Goal: Task Accomplishment & Management: Use online tool/utility

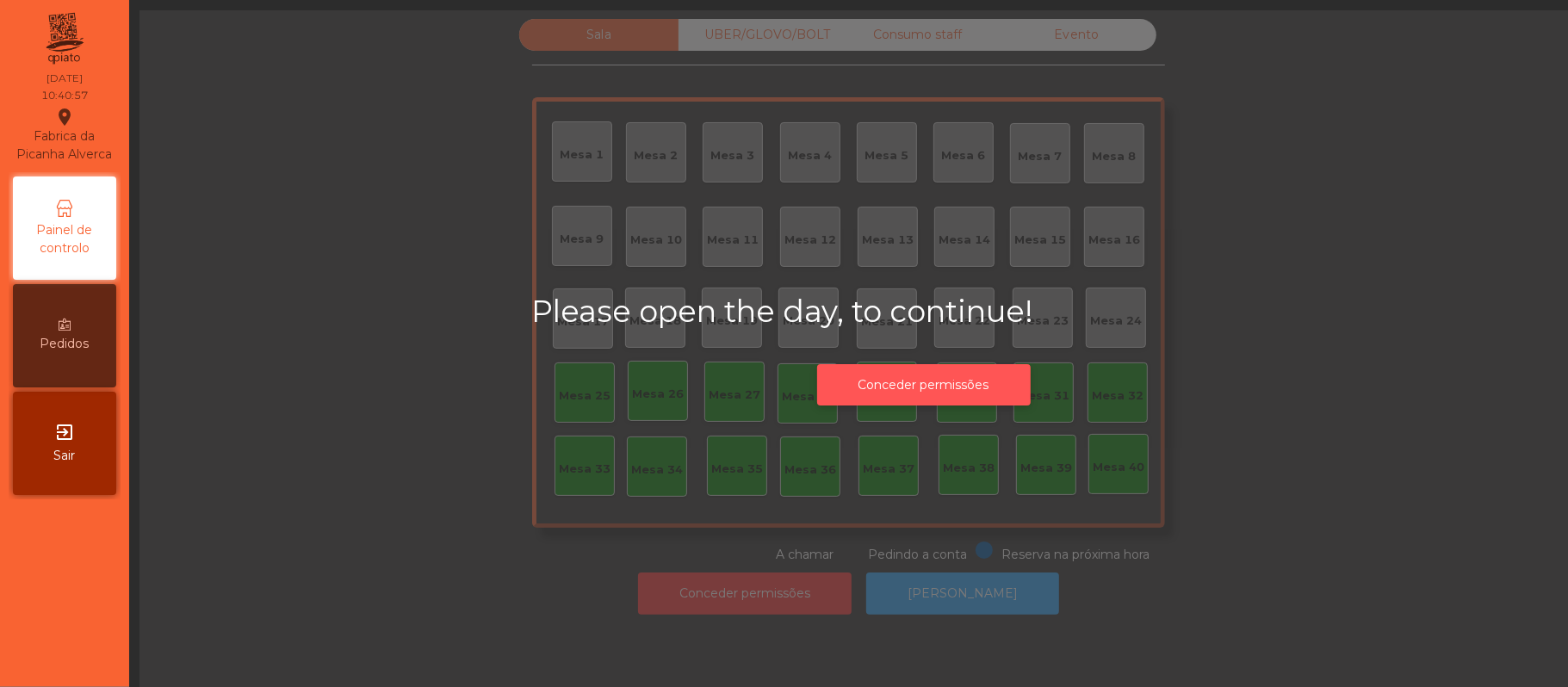
click at [972, 382] on button "Conceder permissões" at bounding box center [923, 385] width 214 height 42
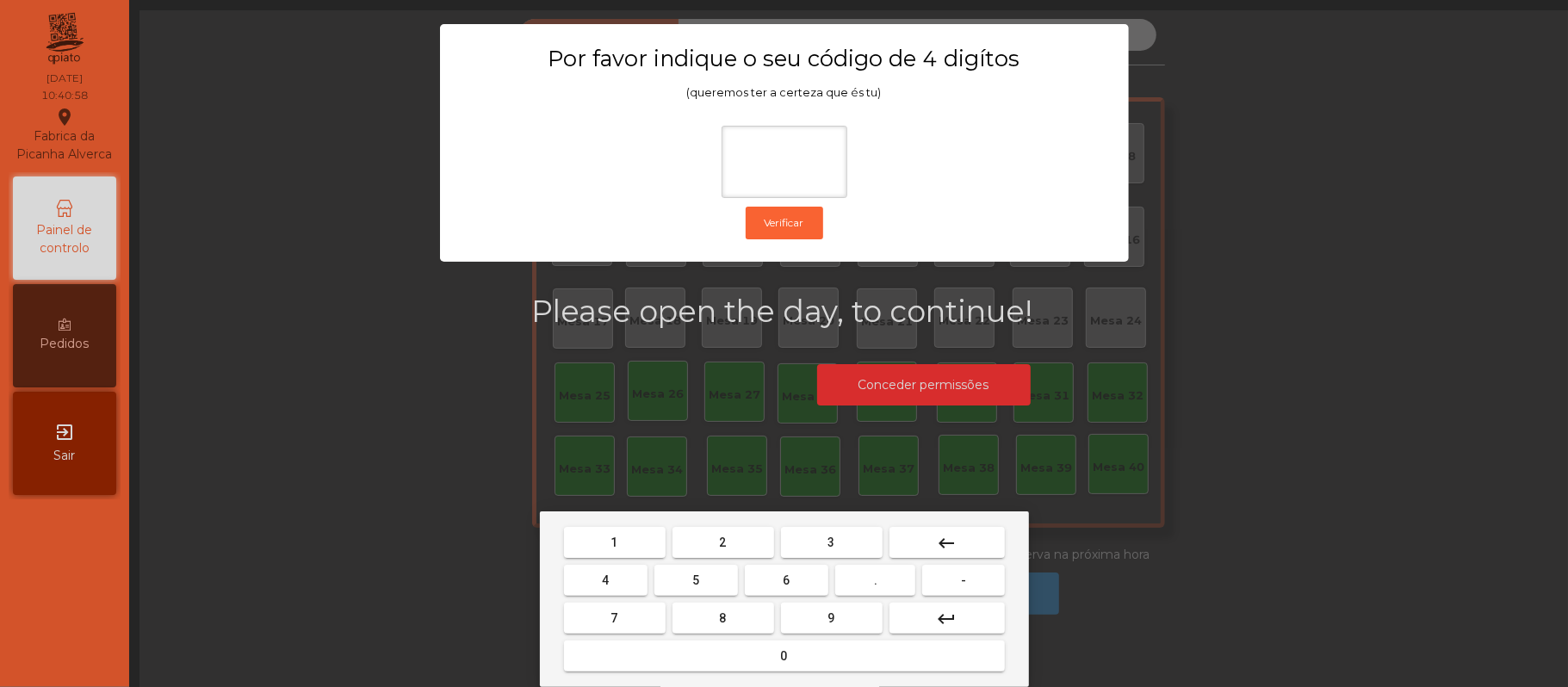
click at [724, 535] on span "2" at bounding box center [722, 542] width 7 height 14
click at [785, 576] on span "6" at bounding box center [786, 581] width 7 height 14
click at [634, 542] on button "1" at bounding box center [614, 542] width 102 height 31
click at [707, 579] on button "5" at bounding box center [696, 580] width 84 height 31
type input "****"
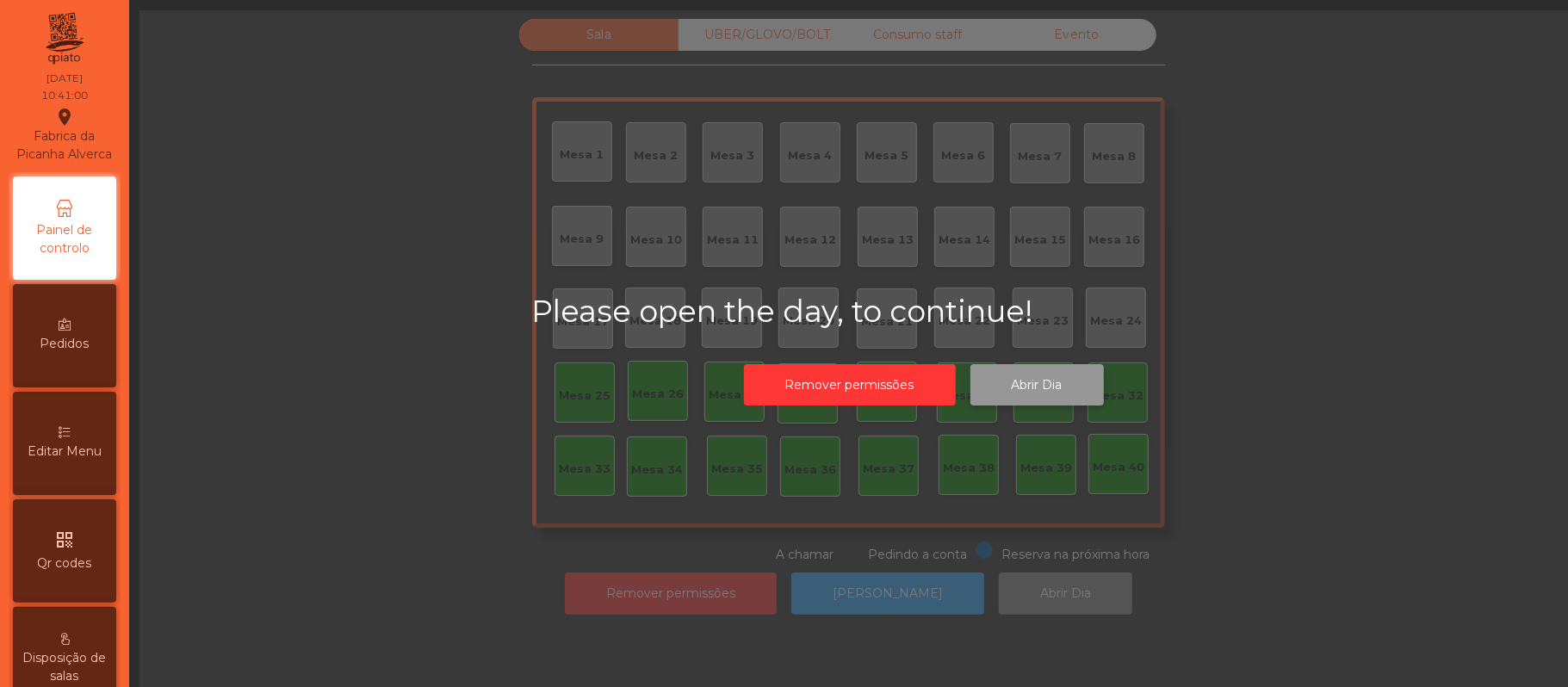
click at [1045, 389] on button "Abrir Dia" at bounding box center [1037, 385] width 133 height 42
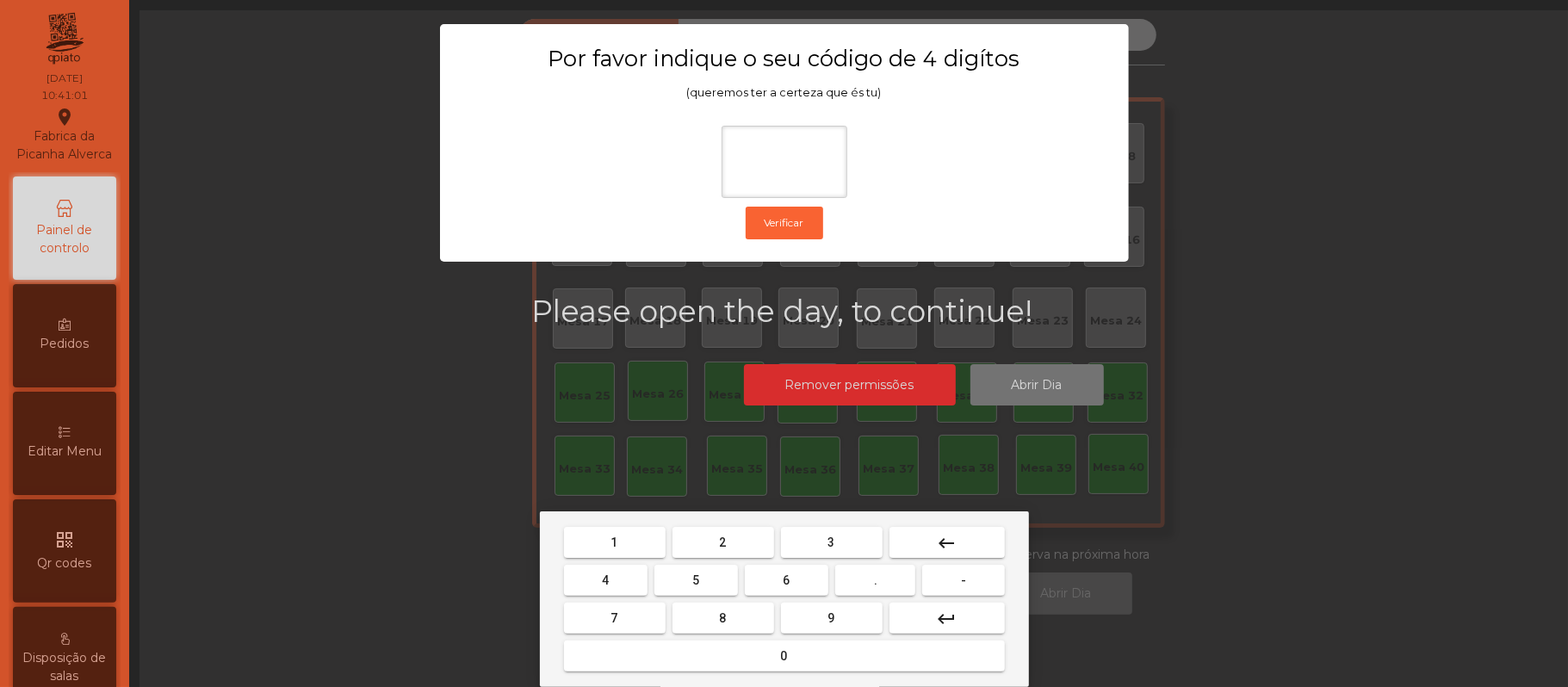
click at [734, 544] on button "2" at bounding box center [722, 542] width 102 height 31
click at [785, 579] on span "6" at bounding box center [786, 581] width 7 height 14
click at [634, 532] on button "1" at bounding box center [614, 542] width 102 height 31
click at [705, 583] on button "5" at bounding box center [696, 580] width 84 height 31
type input "****"
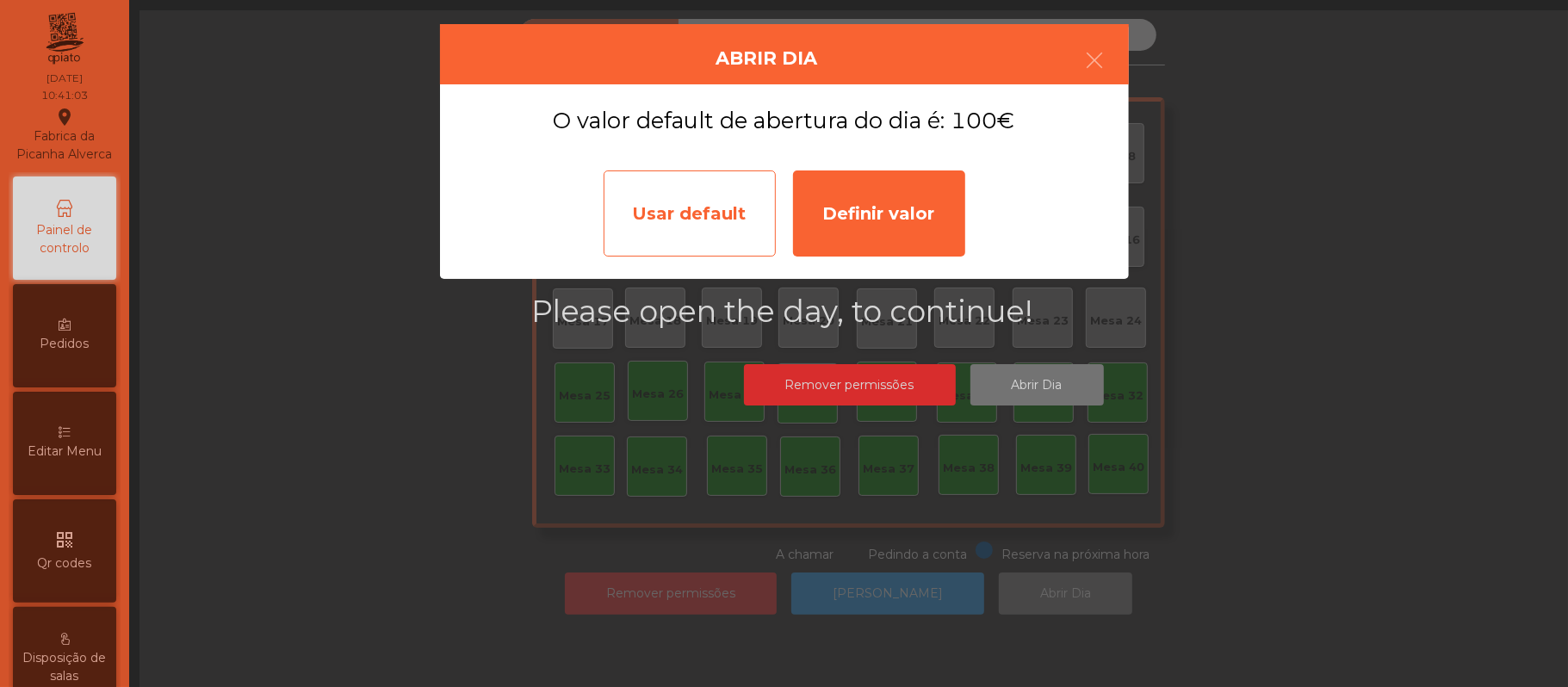
click at [707, 196] on div "Usar default" at bounding box center [689, 213] width 172 height 86
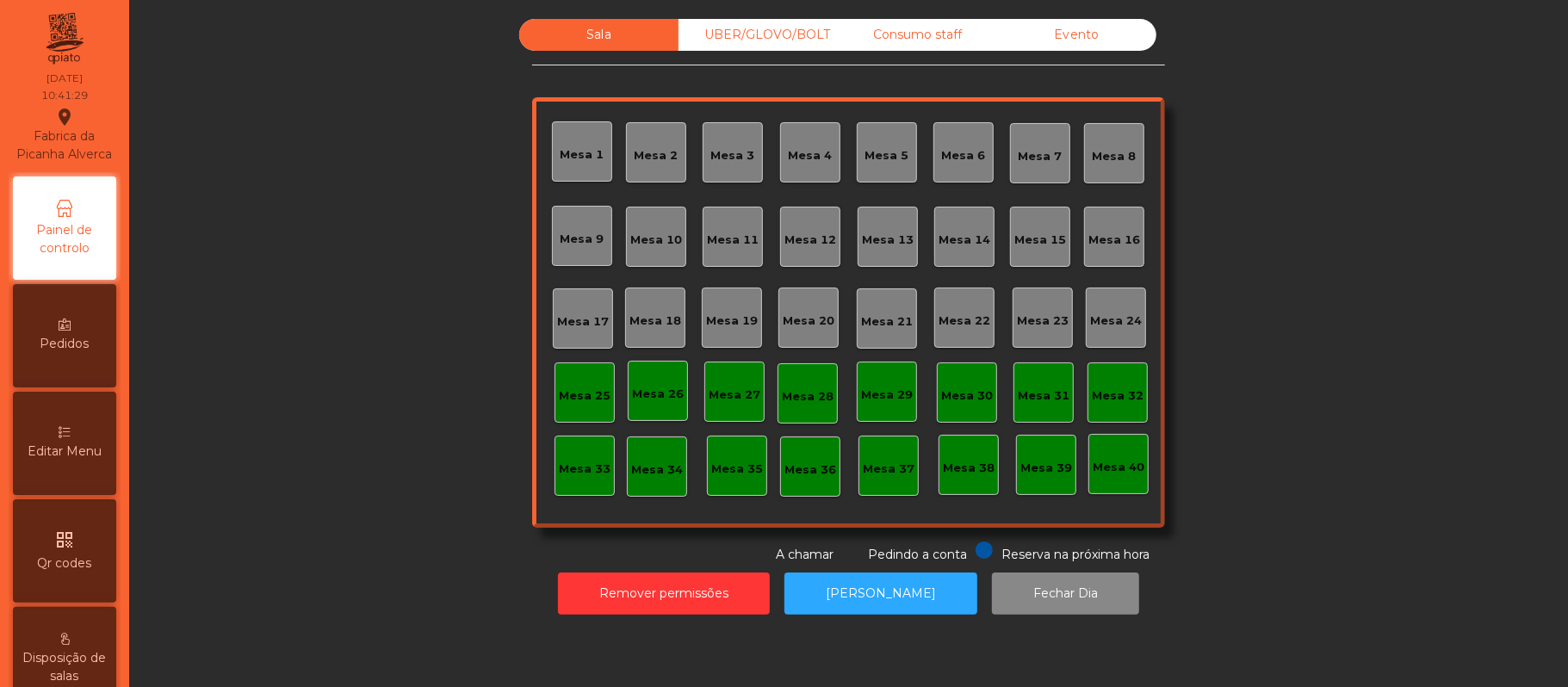
click at [1037, 460] on div "Mesa 39" at bounding box center [1046, 468] width 51 height 17
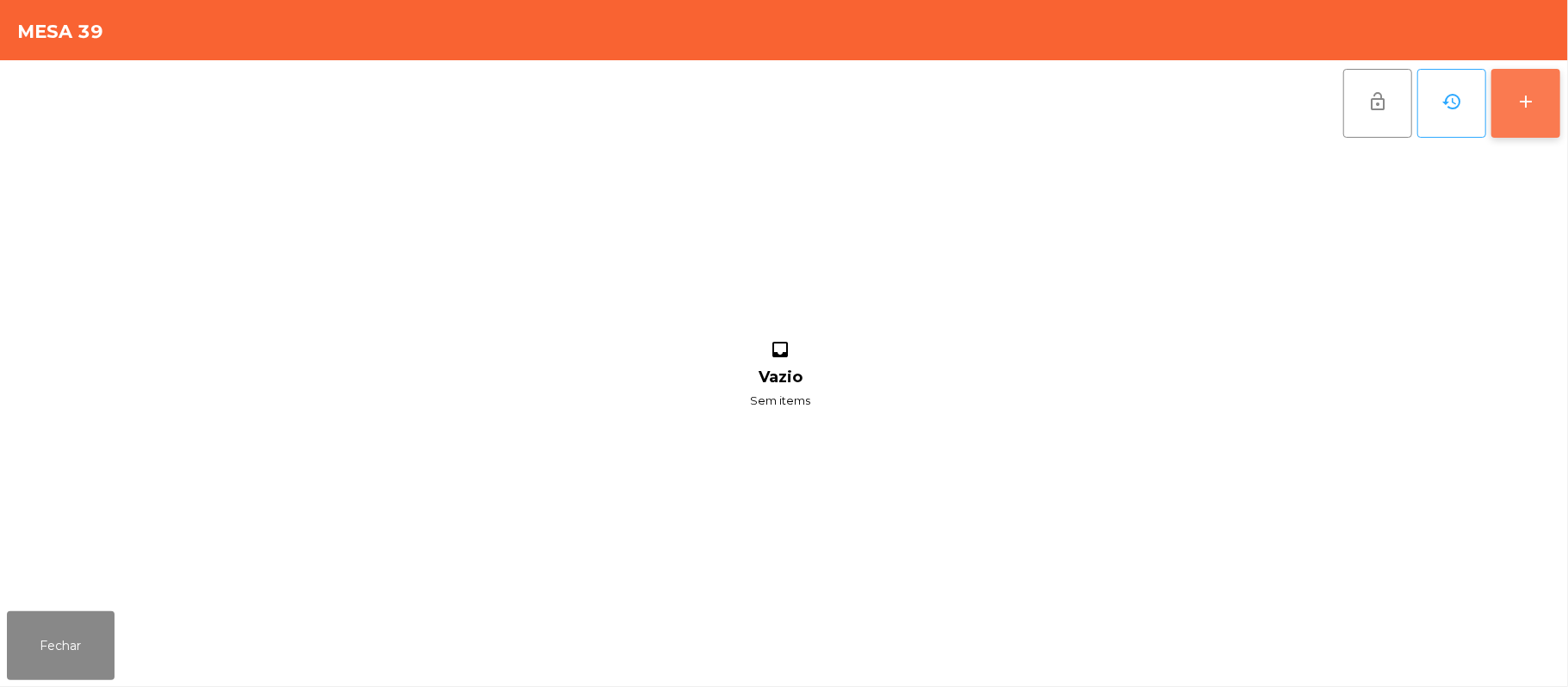
click at [1520, 110] on div "add" at bounding box center [1526, 102] width 21 height 21
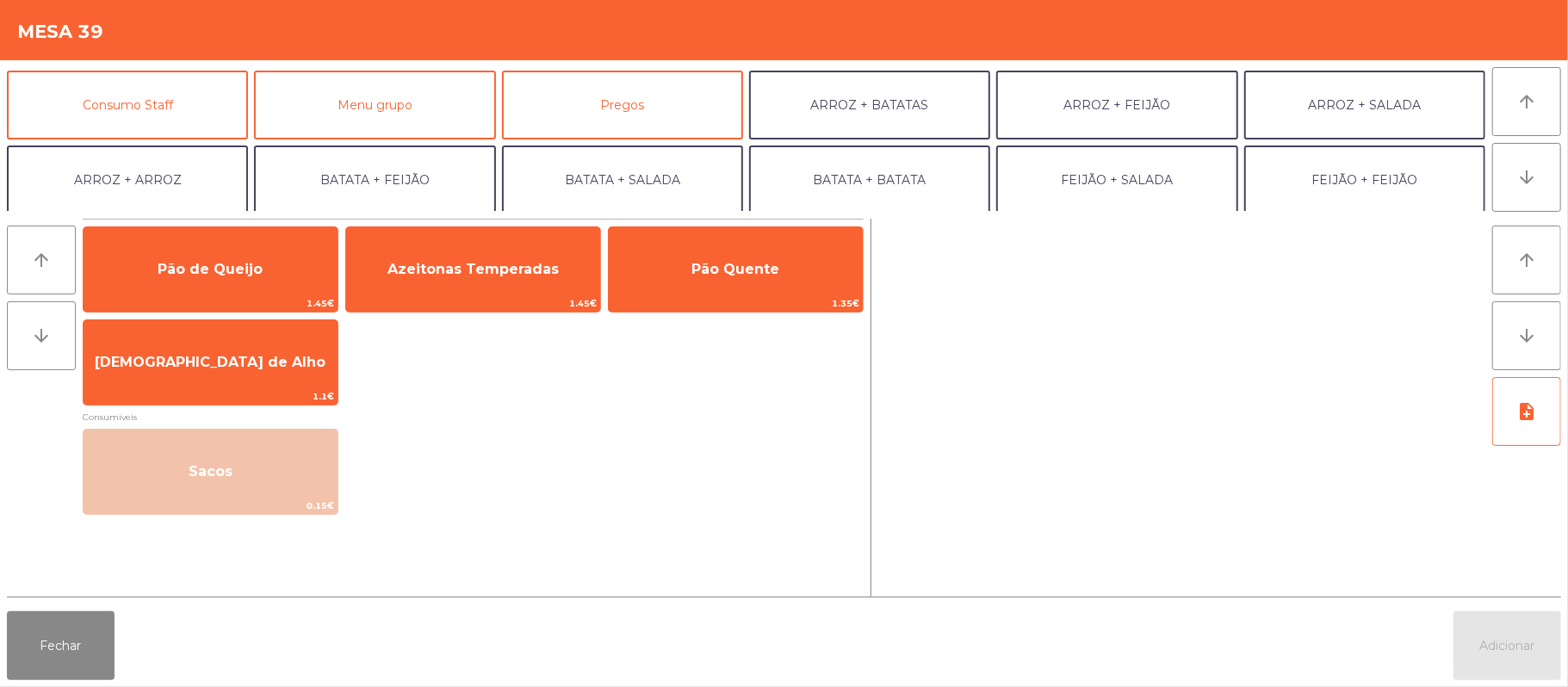
scroll to position [175, 0]
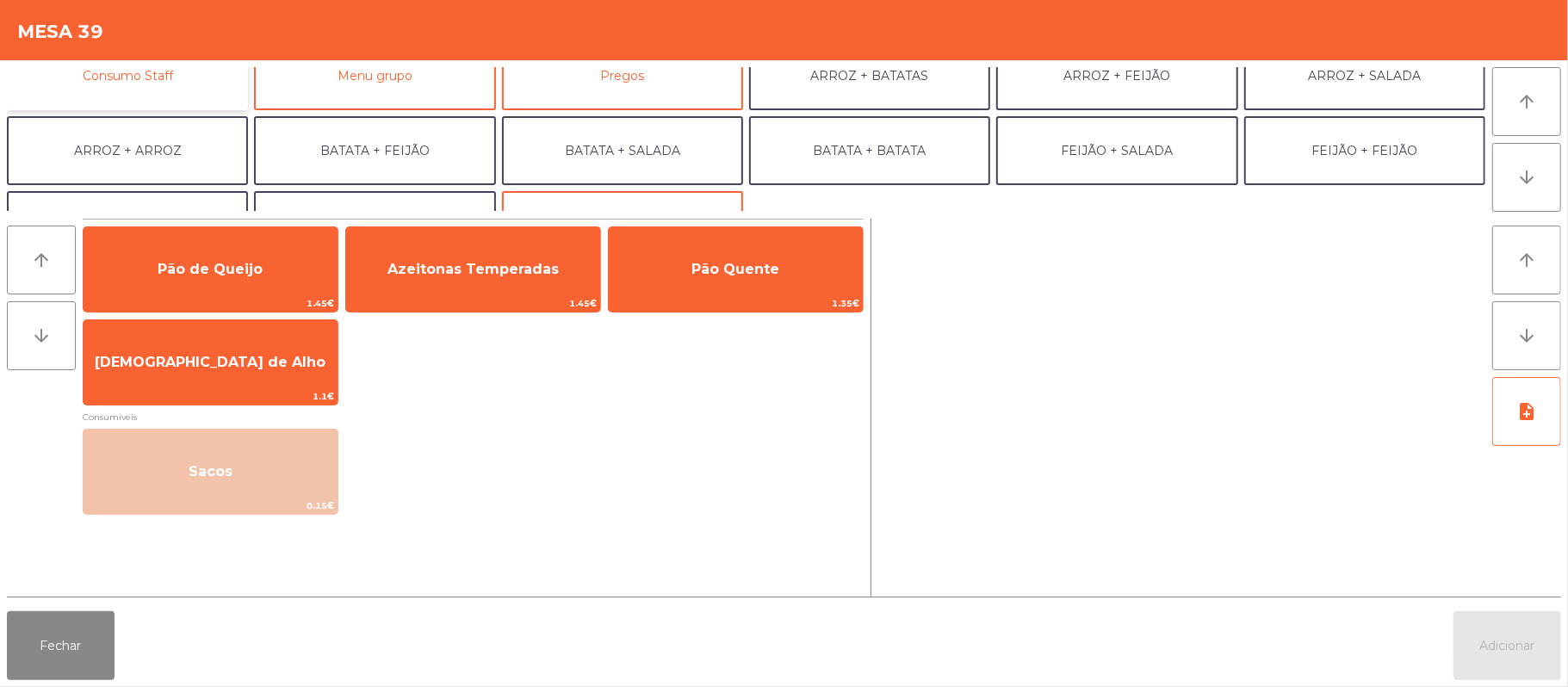
click at [173, 80] on button "Consumo Staff" at bounding box center [127, 76] width 241 height 69
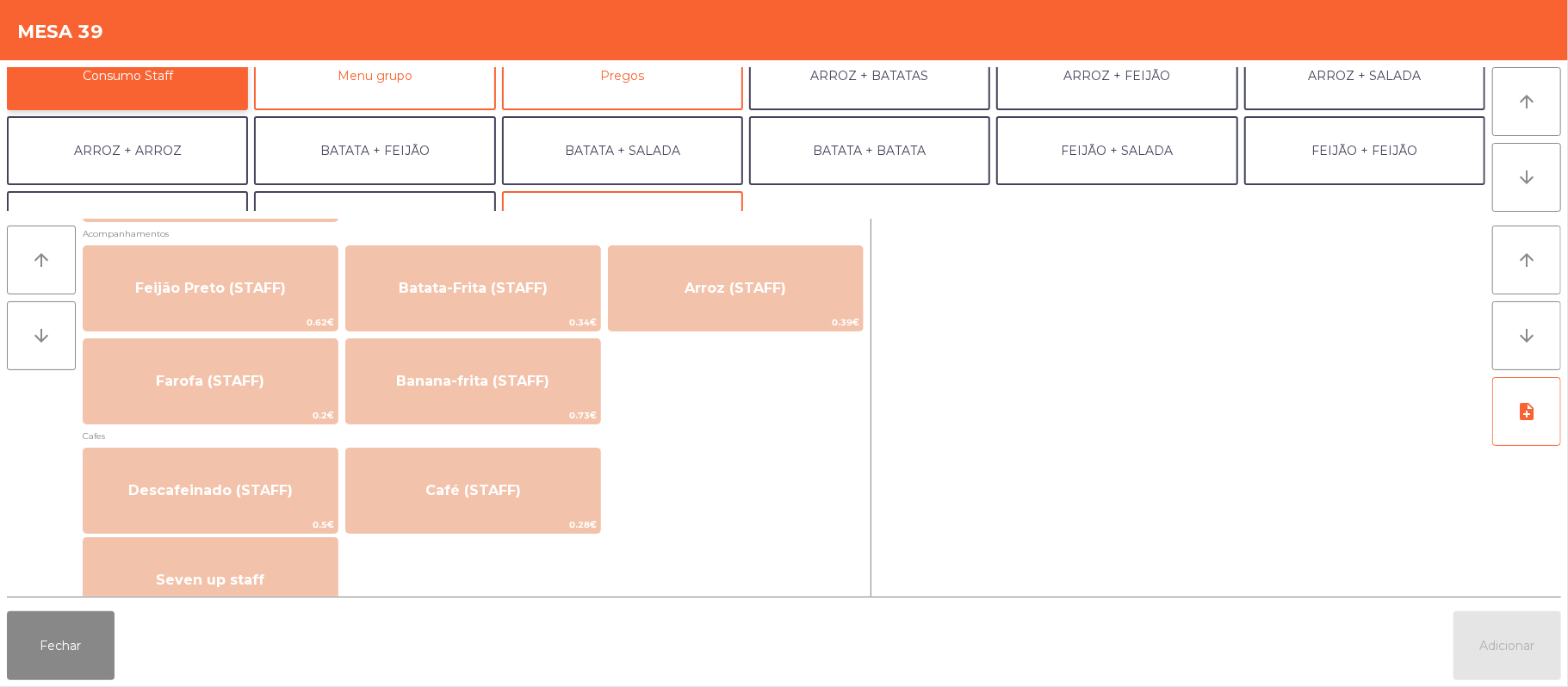
scroll to position [828, 0]
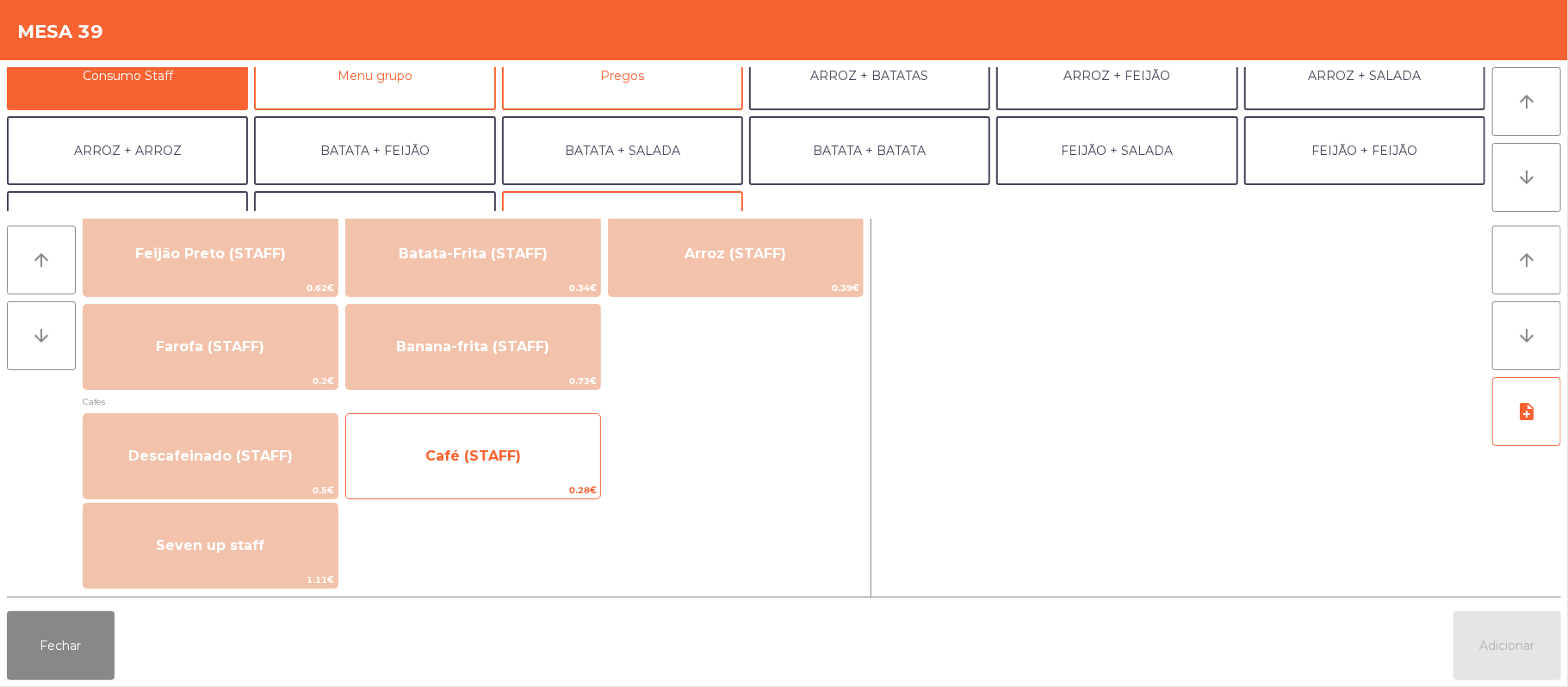
click at [517, 458] on span "Café (STAFF)" at bounding box center [473, 455] width 96 height 17
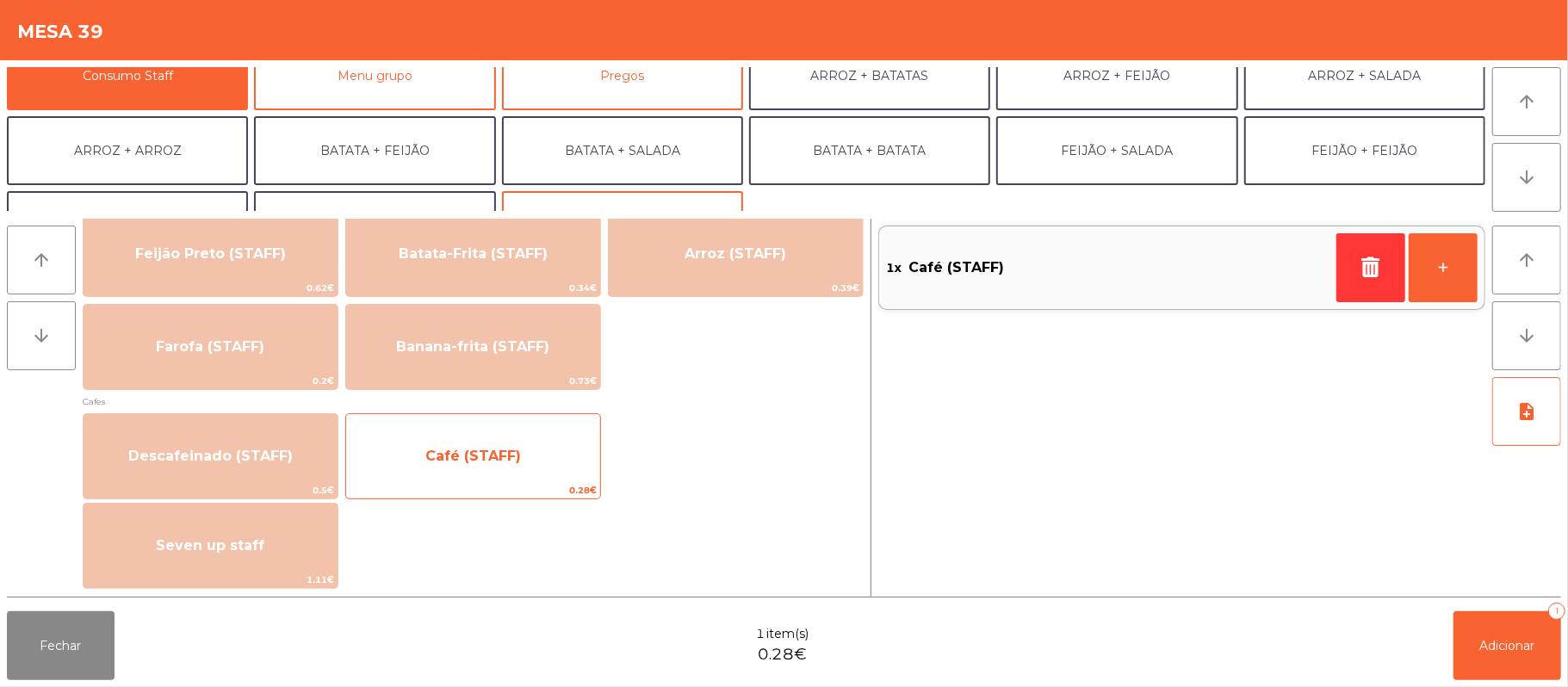
click at [523, 415] on div "Café (STAFF) 0.28€" at bounding box center [472, 455] width 255 height 86
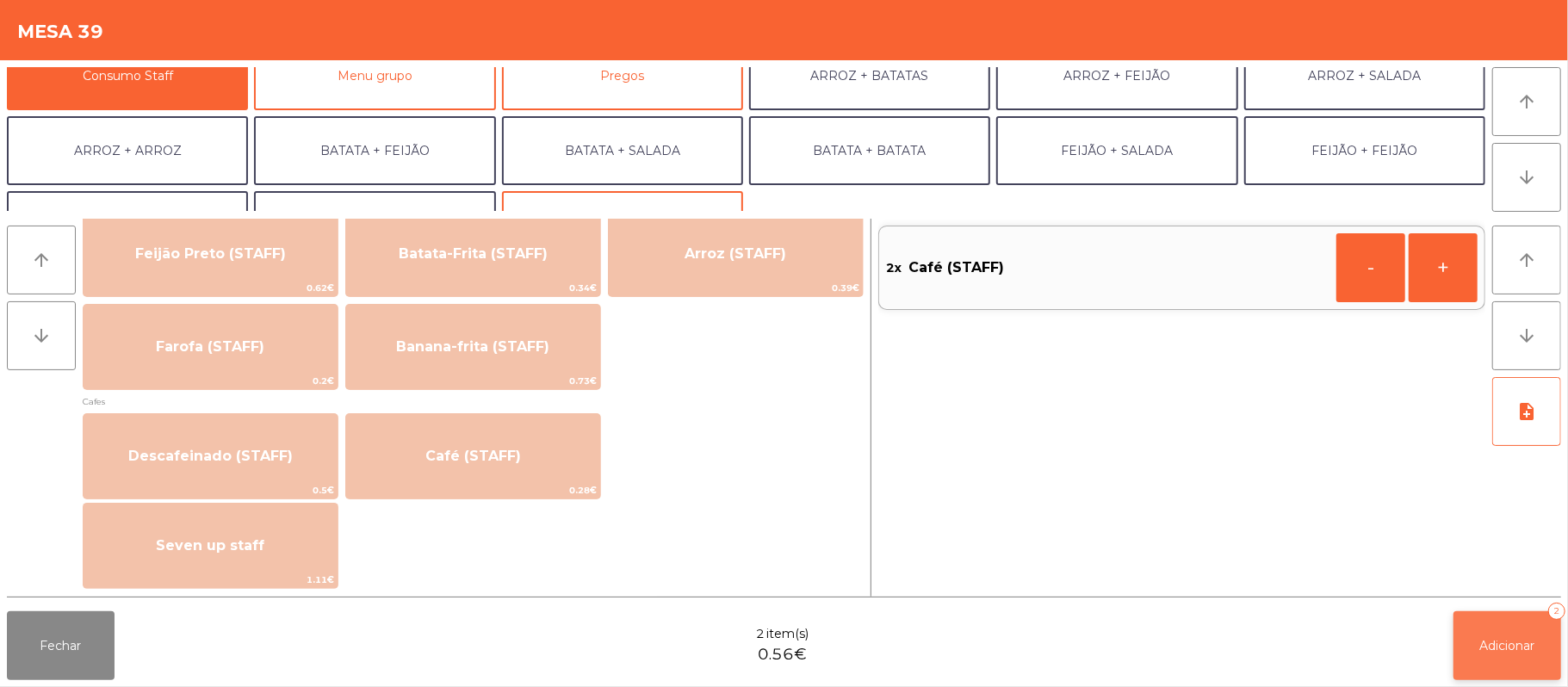
click at [1512, 618] on button "Adicionar 2" at bounding box center [1507, 646] width 107 height 69
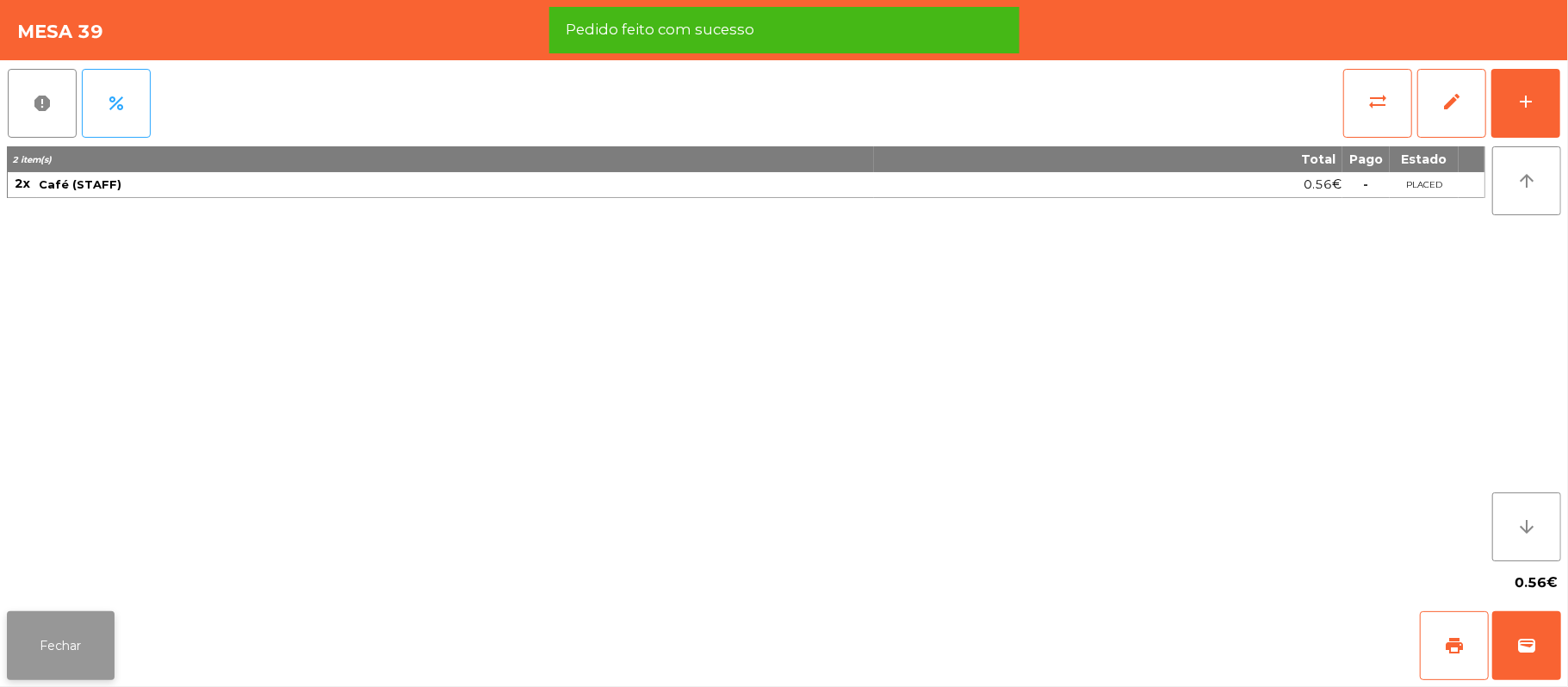
click at [60, 635] on button "Fechar" at bounding box center [60, 646] width 107 height 69
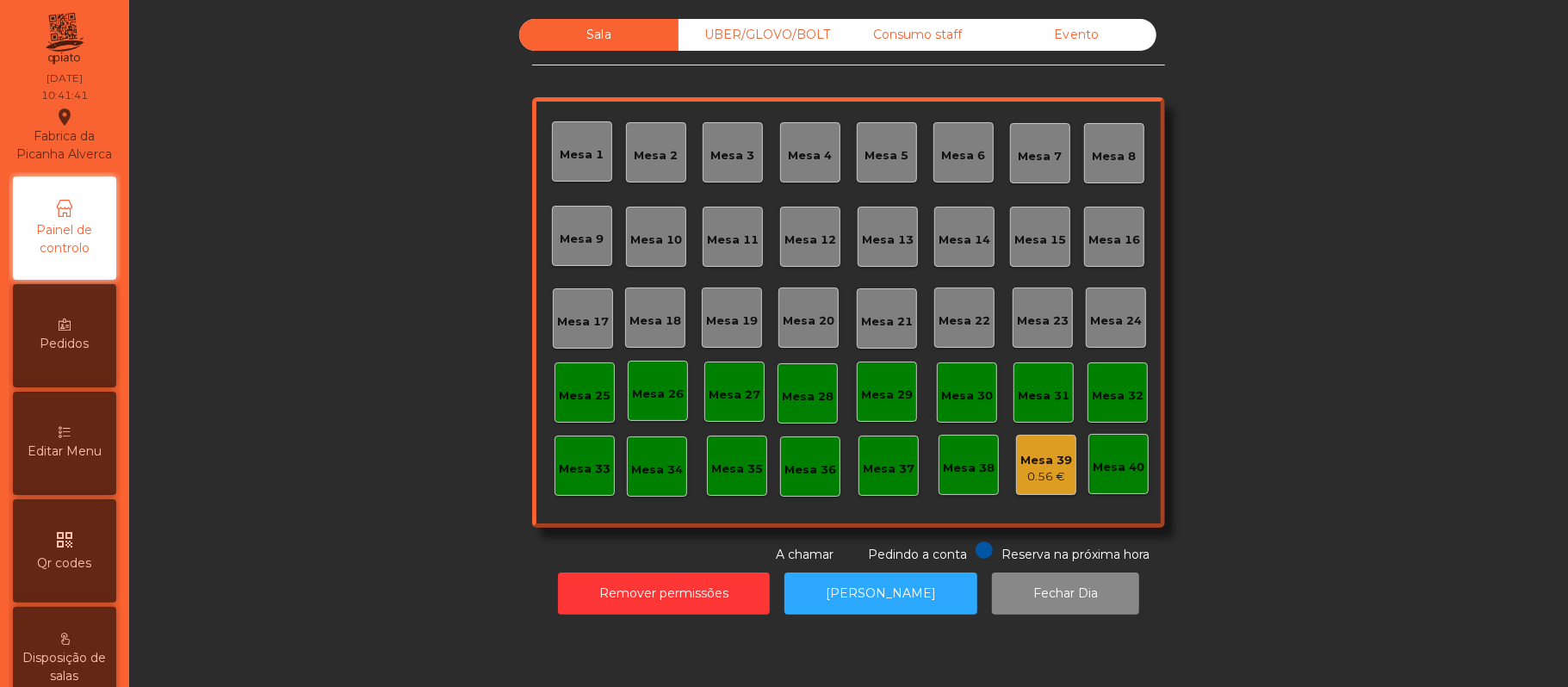
click at [892, 451] on div "Mesa 37" at bounding box center [888, 465] width 60 height 60
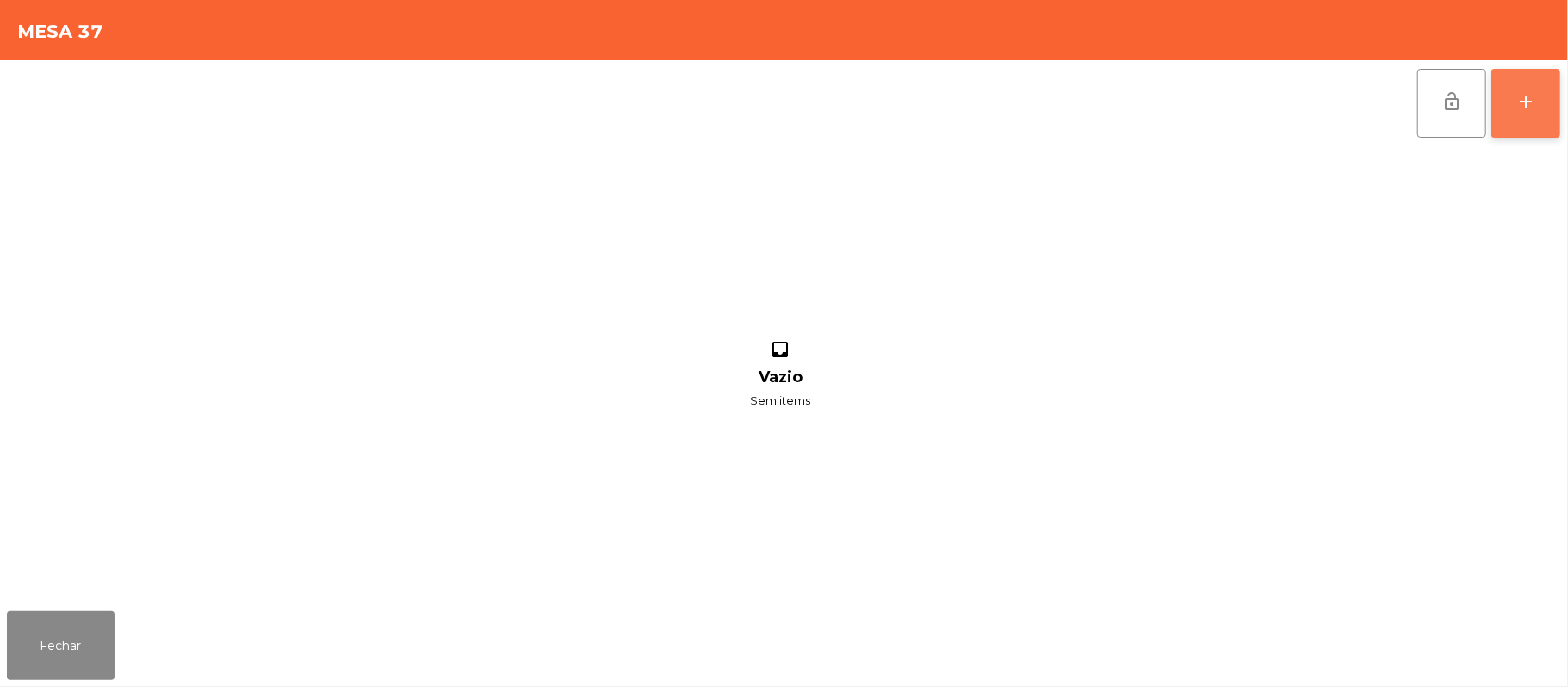
click at [1514, 97] on button "add" at bounding box center [1526, 103] width 69 height 69
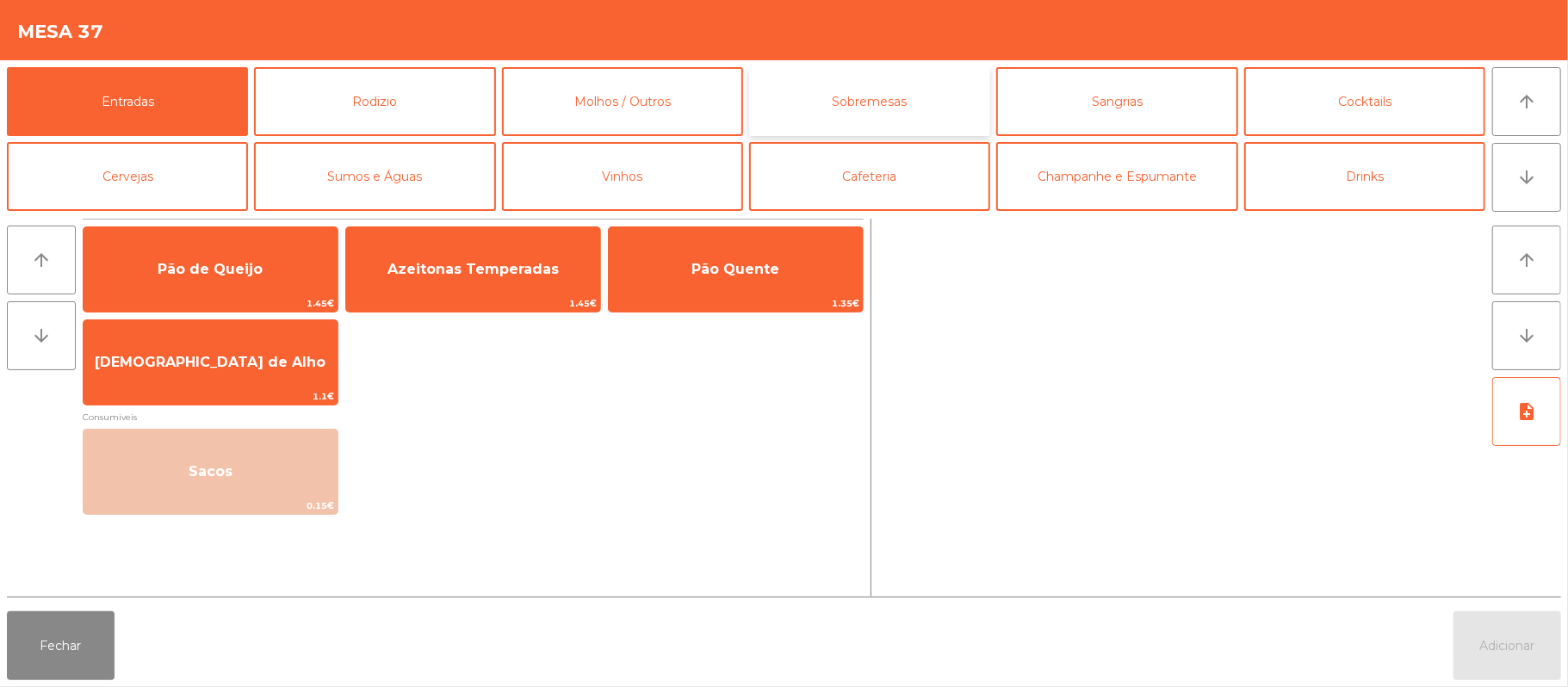
click at [894, 107] on button "Sobremesas" at bounding box center [869, 102] width 241 height 69
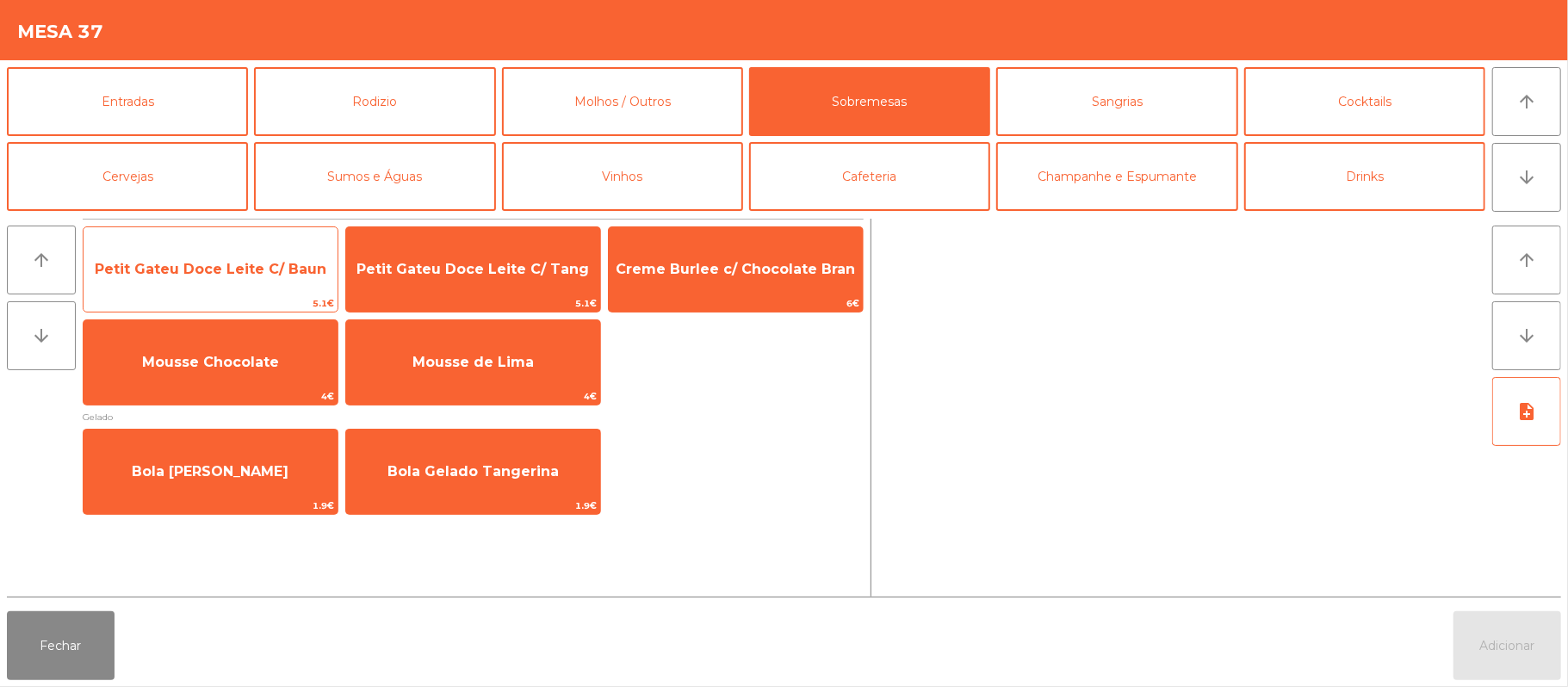
click at [260, 261] on span "Petit Gateu Doce Leite C/ Baun" at bounding box center [210, 269] width 232 height 17
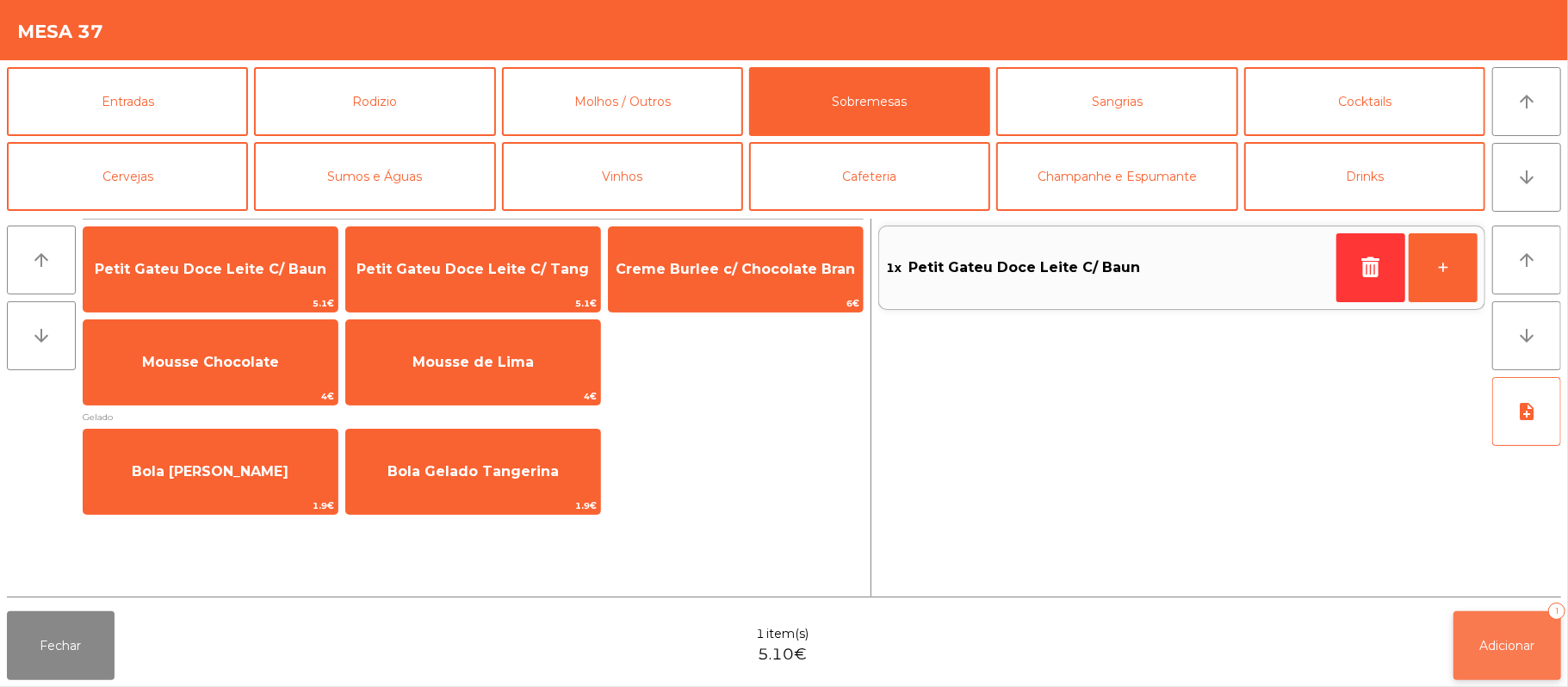
click at [1479, 655] on button "Adicionar 1" at bounding box center [1507, 646] width 107 height 69
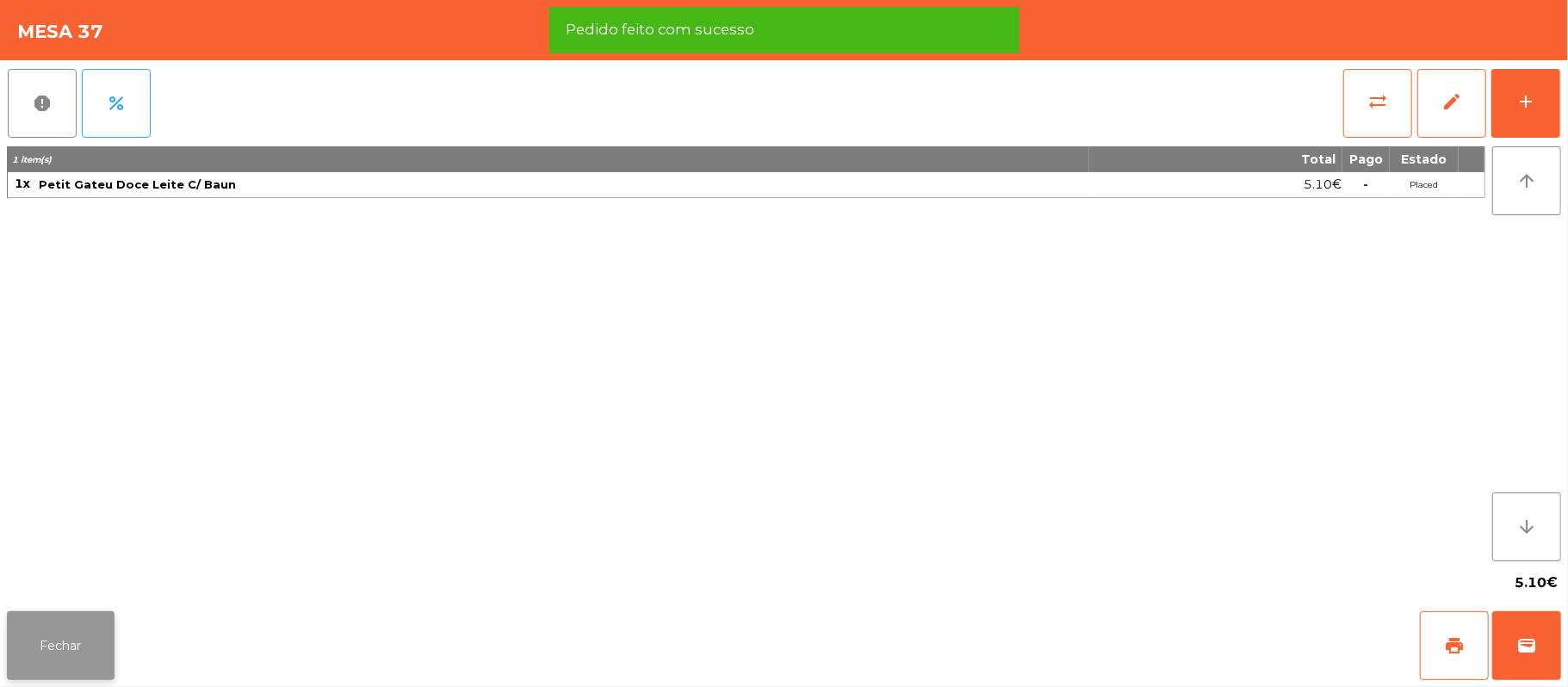
click at [58, 646] on button "Fechar" at bounding box center [60, 646] width 107 height 69
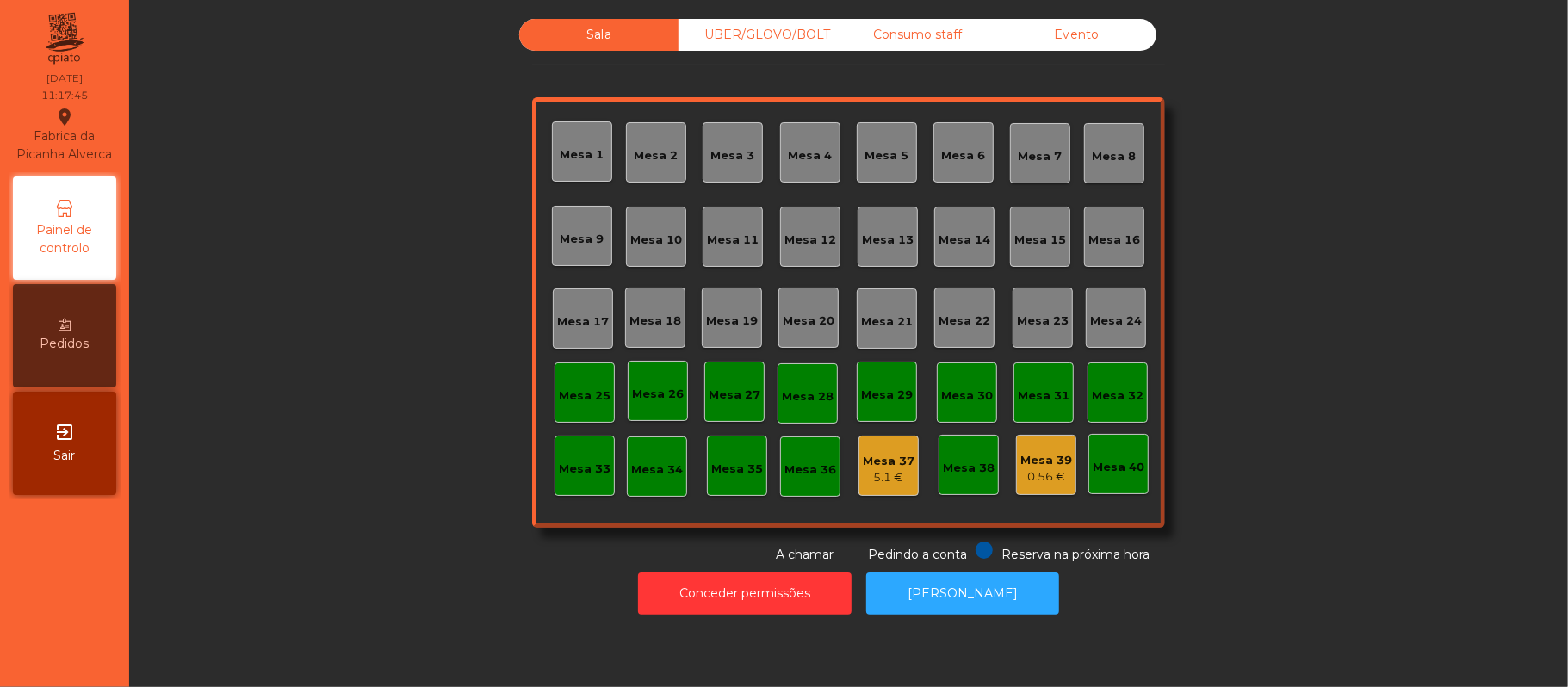
click at [1314, 331] on div "Sala UBER/GLOVO/BOLT Consumo staff Evento [GEOGRAPHIC_DATA] 2 [GEOGRAPHIC_DATA]…" at bounding box center [849, 291] width 1393 height 545
click at [1051, 494] on div "Mesa 39 0.56 €" at bounding box center [1046, 464] width 60 height 60
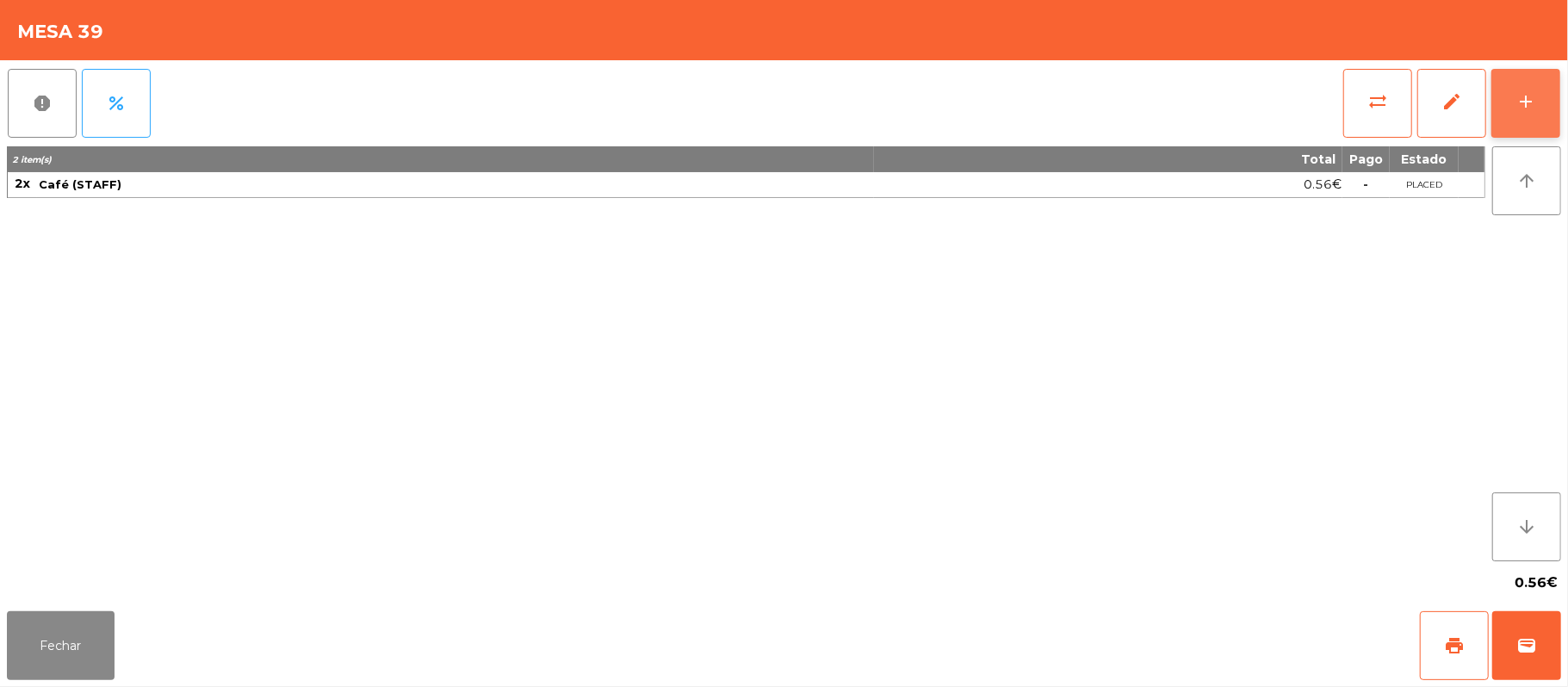
click at [1555, 119] on button "add" at bounding box center [1526, 103] width 69 height 69
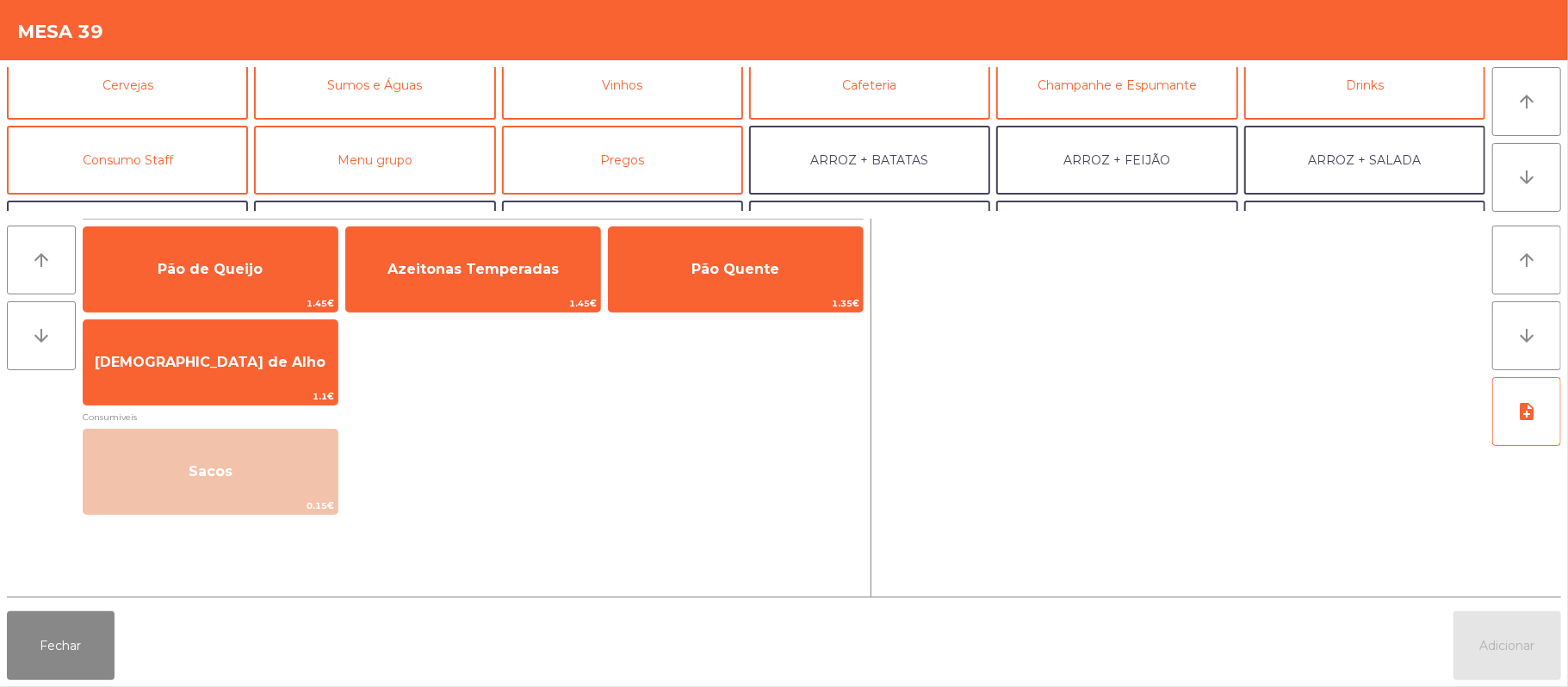
scroll to position [93, 0]
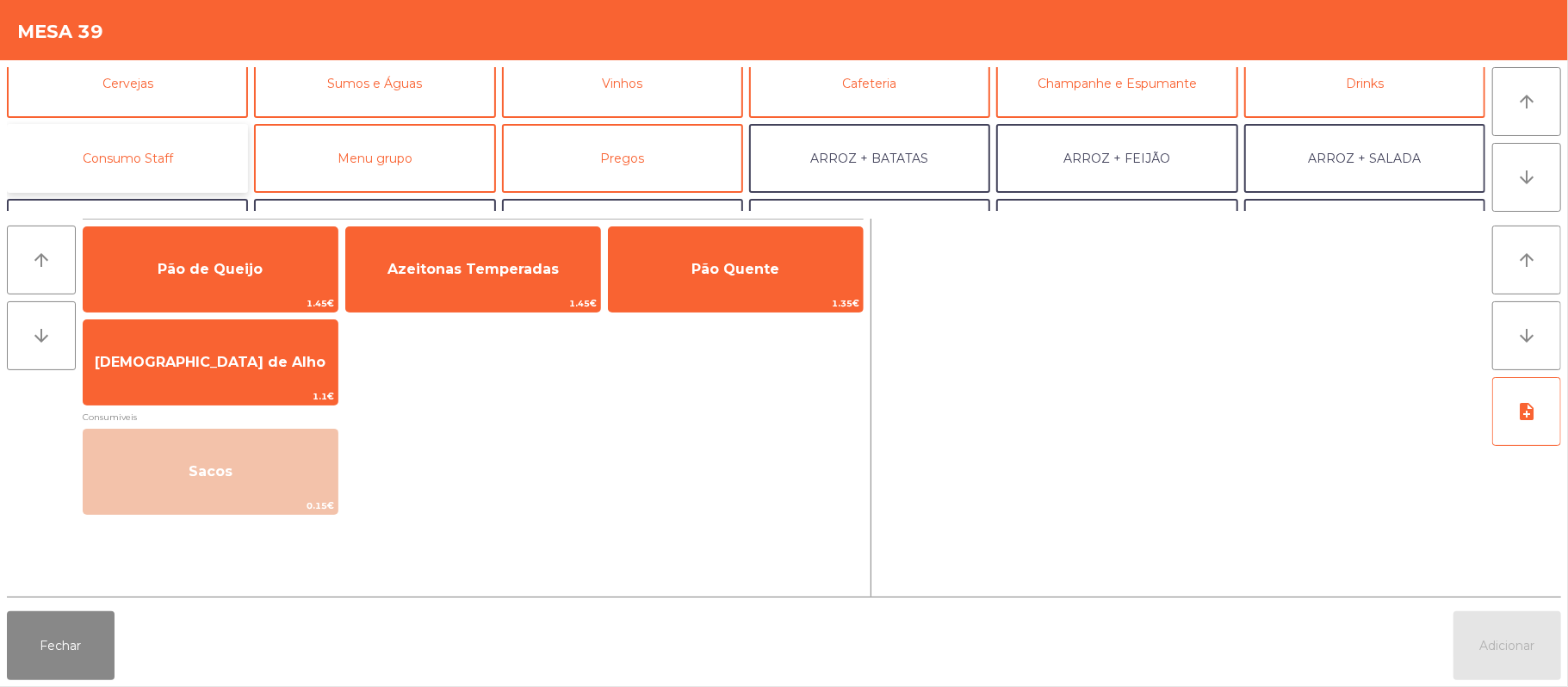
click at [182, 150] on button "Consumo Staff" at bounding box center [127, 159] width 241 height 69
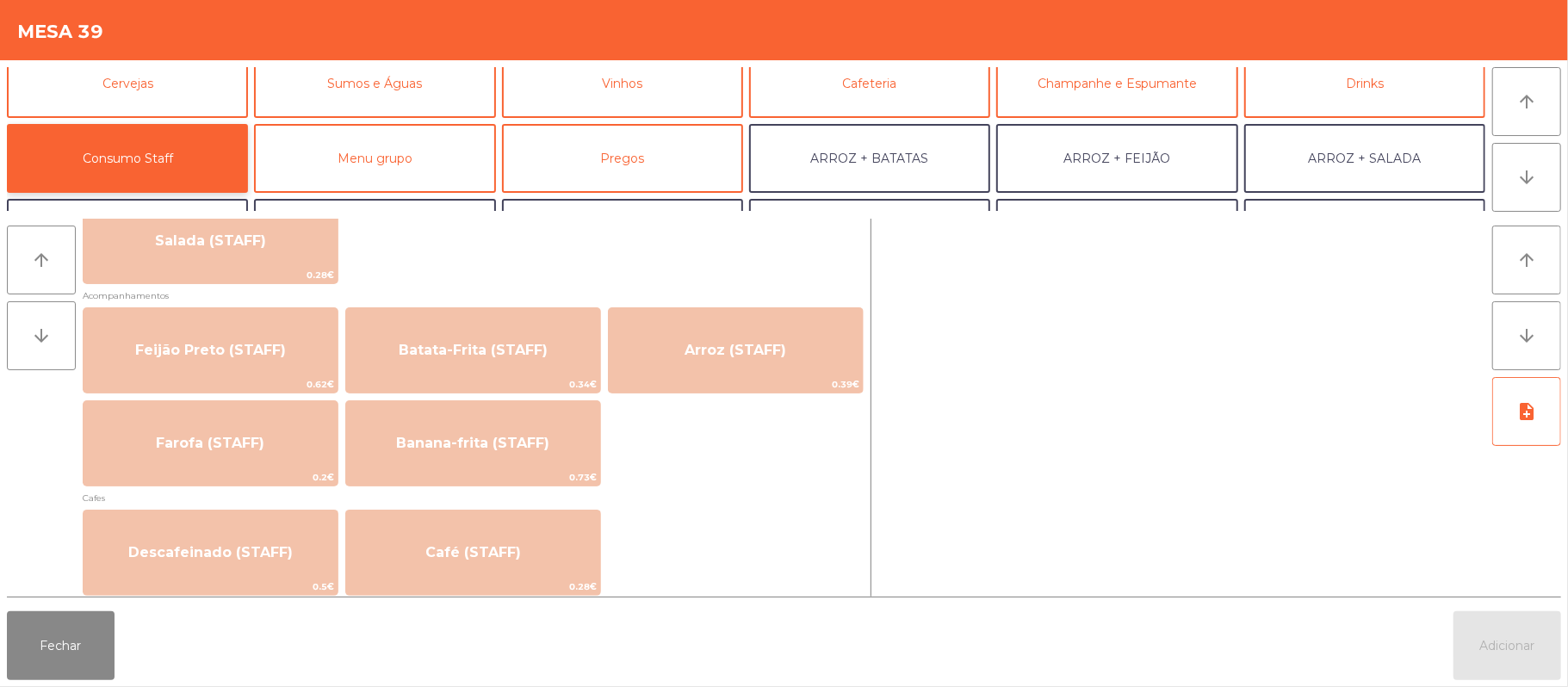
scroll to position [735, 0]
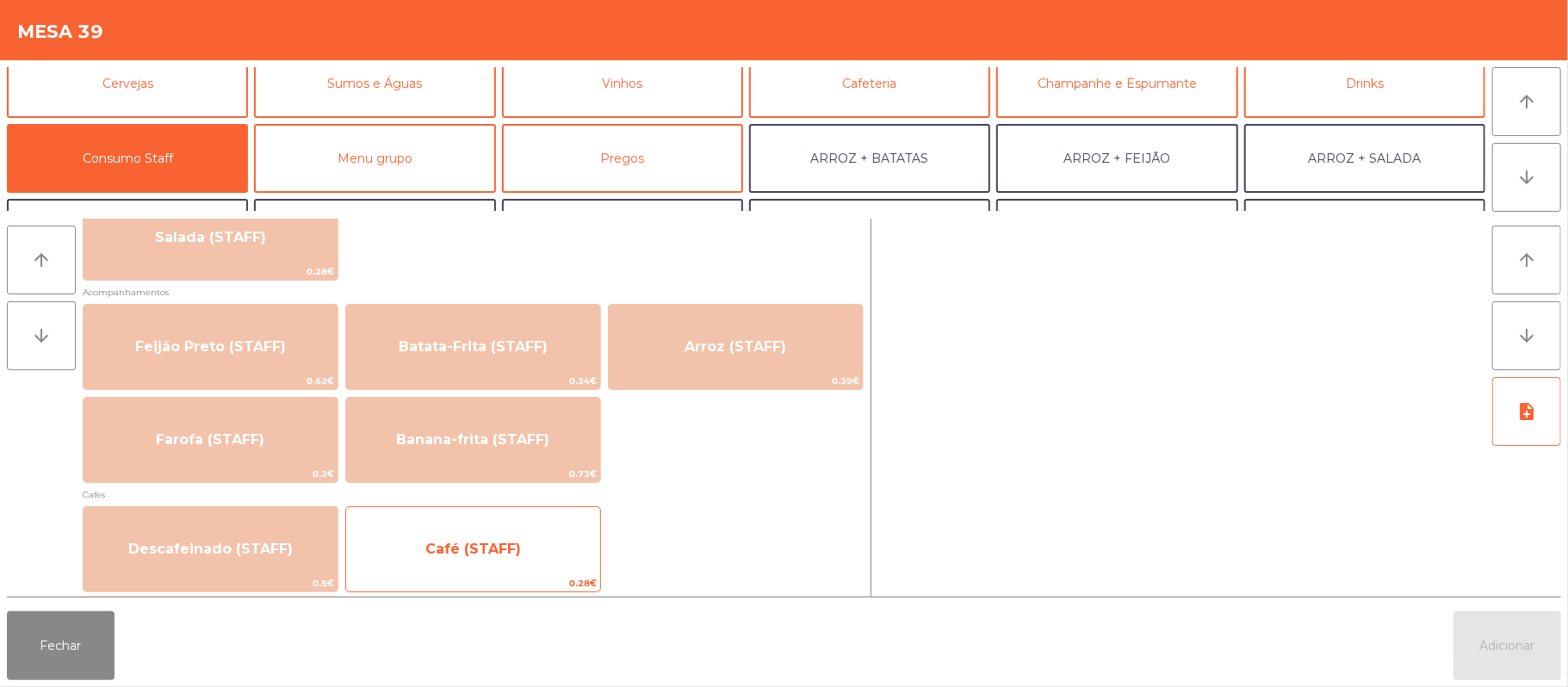
click at [590, 549] on span "Café (STAFF)" at bounding box center [473, 549] width 254 height 46
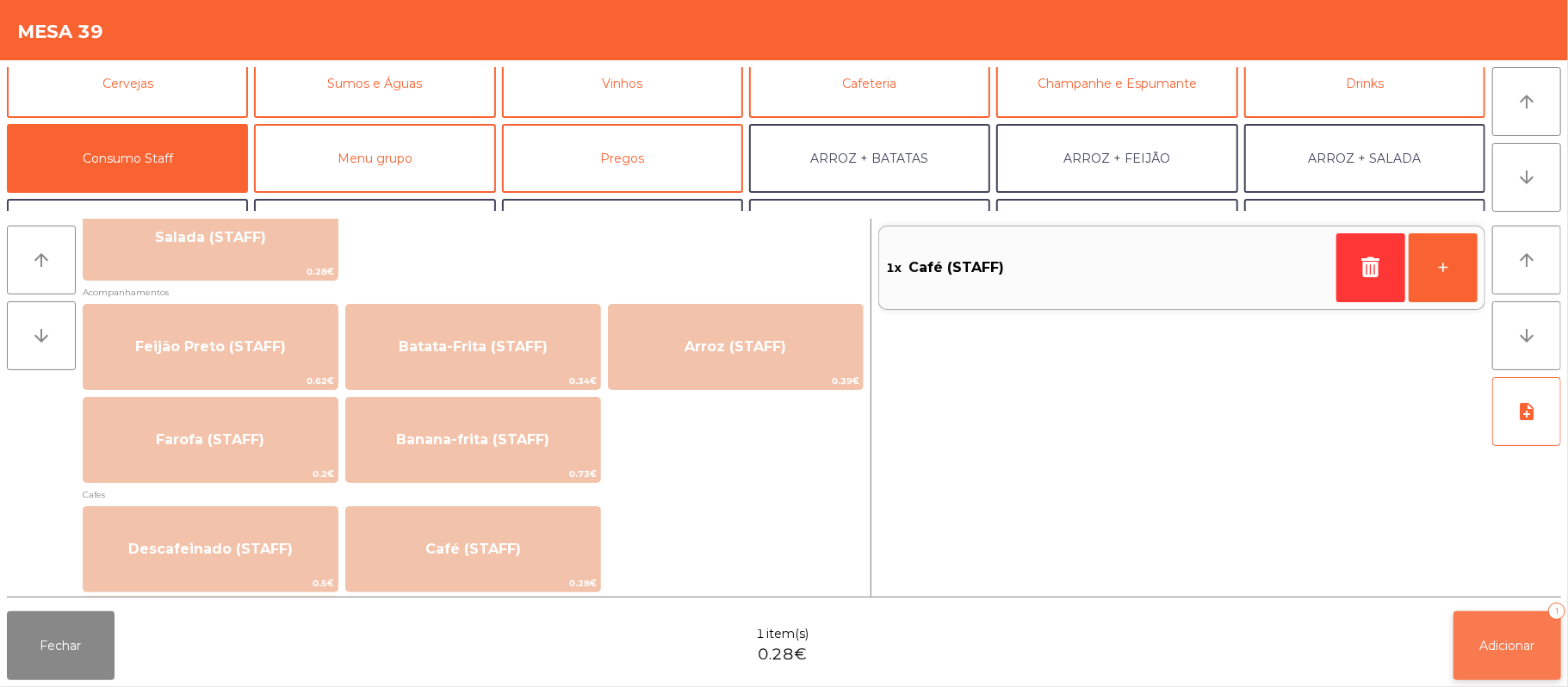
click at [1548, 656] on button "Adicionar 1" at bounding box center [1507, 646] width 107 height 69
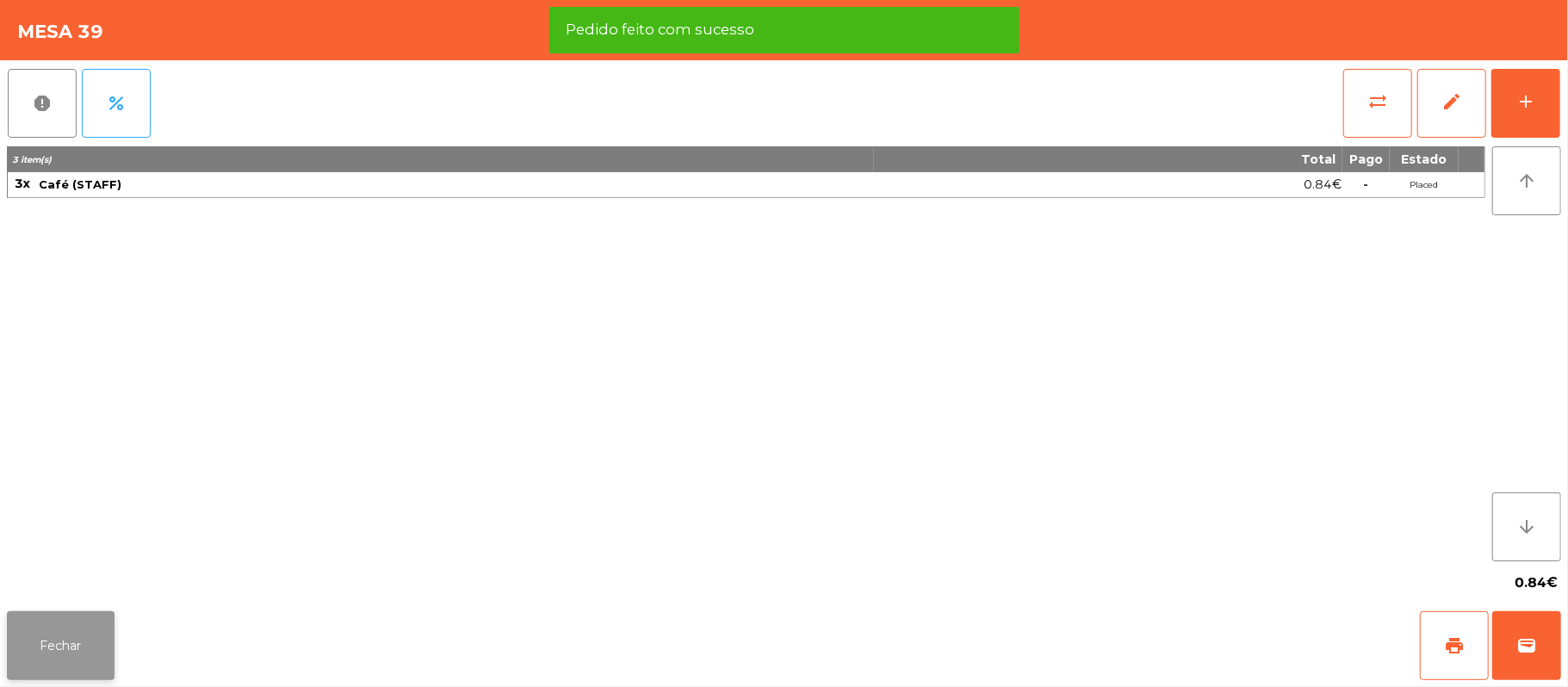
click at [93, 654] on button "Fechar" at bounding box center [60, 646] width 107 height 69
